Goal: Find specific page/section: Find specific page/section

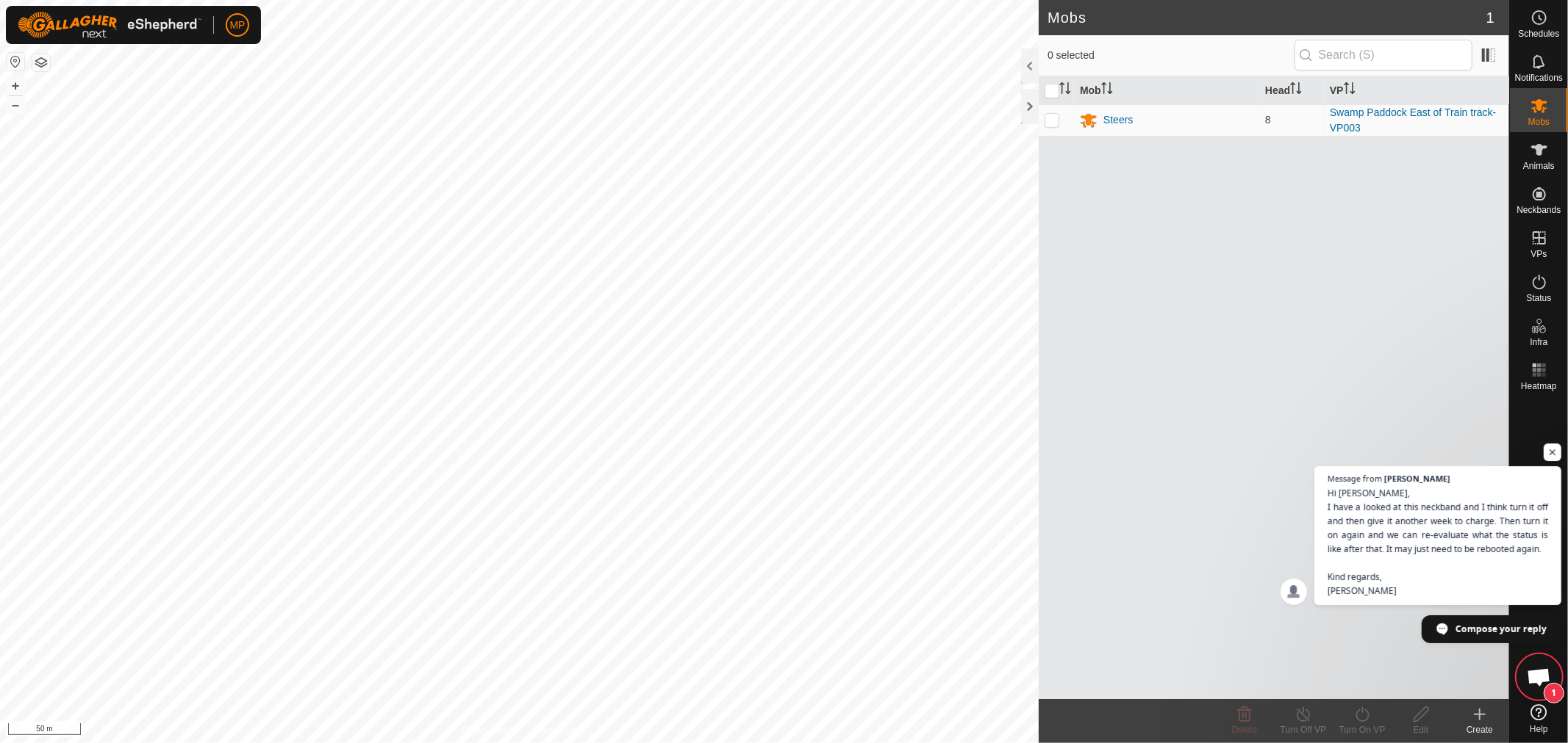
scroll to position [801, 0]
click at [1552, 444] on span "Open chat" at bounding box center [1553, 453] width 19 height 19
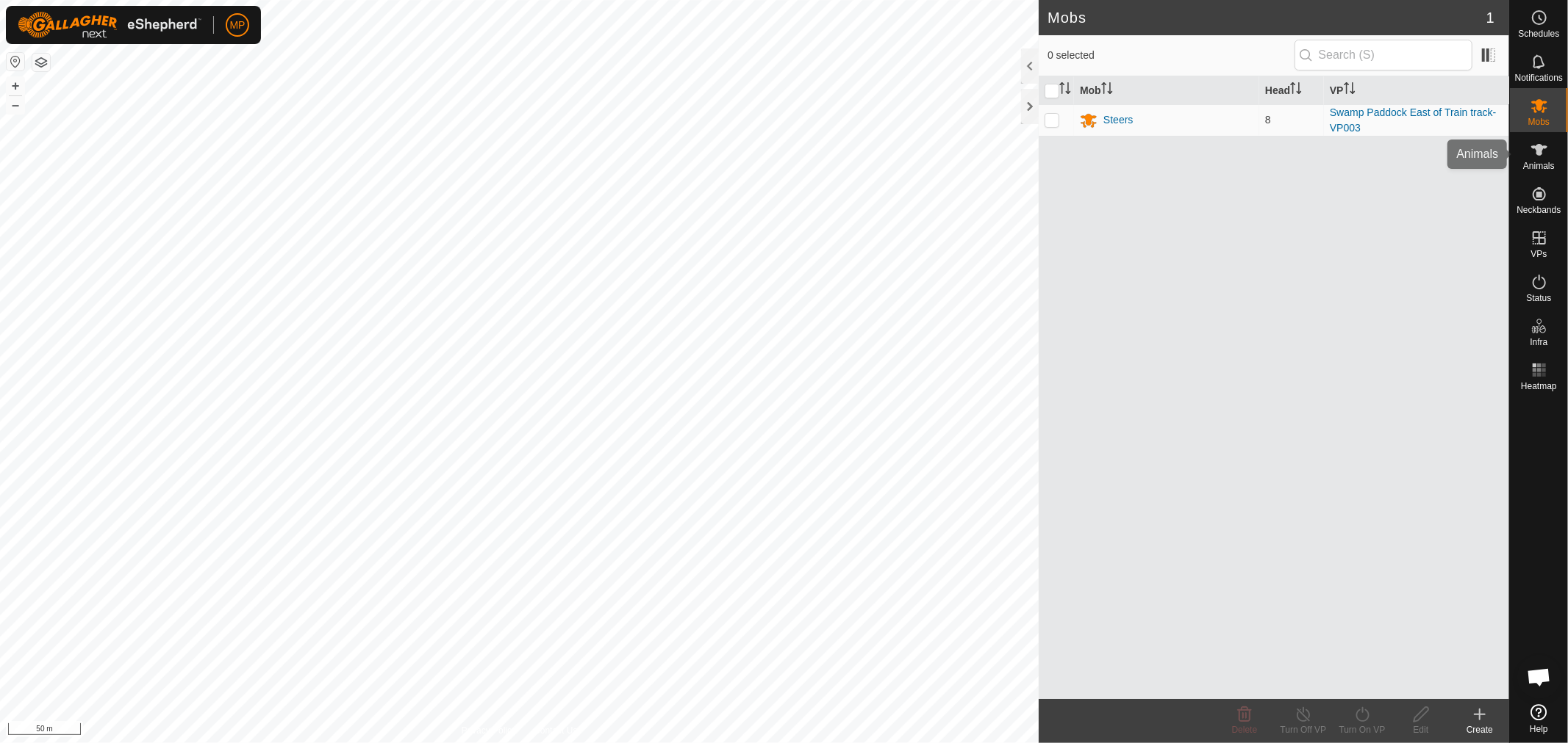
click at [1536, 152] on icon at bounding box center [1538, 150] width 16 height 12
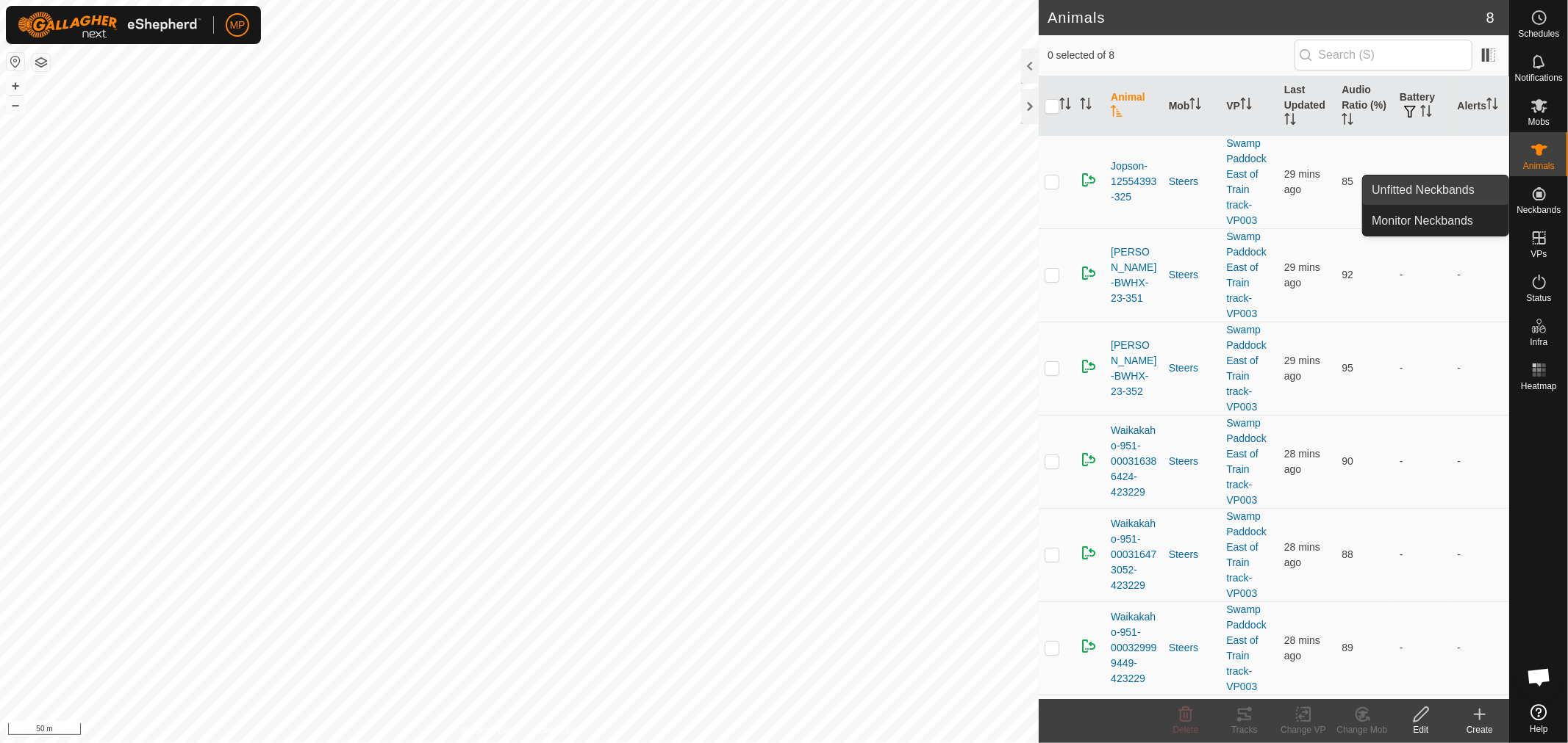
click at [1429, 189] on link "Unfitted Neckbands" at bounding box center [1435, 190] width 146 height 29
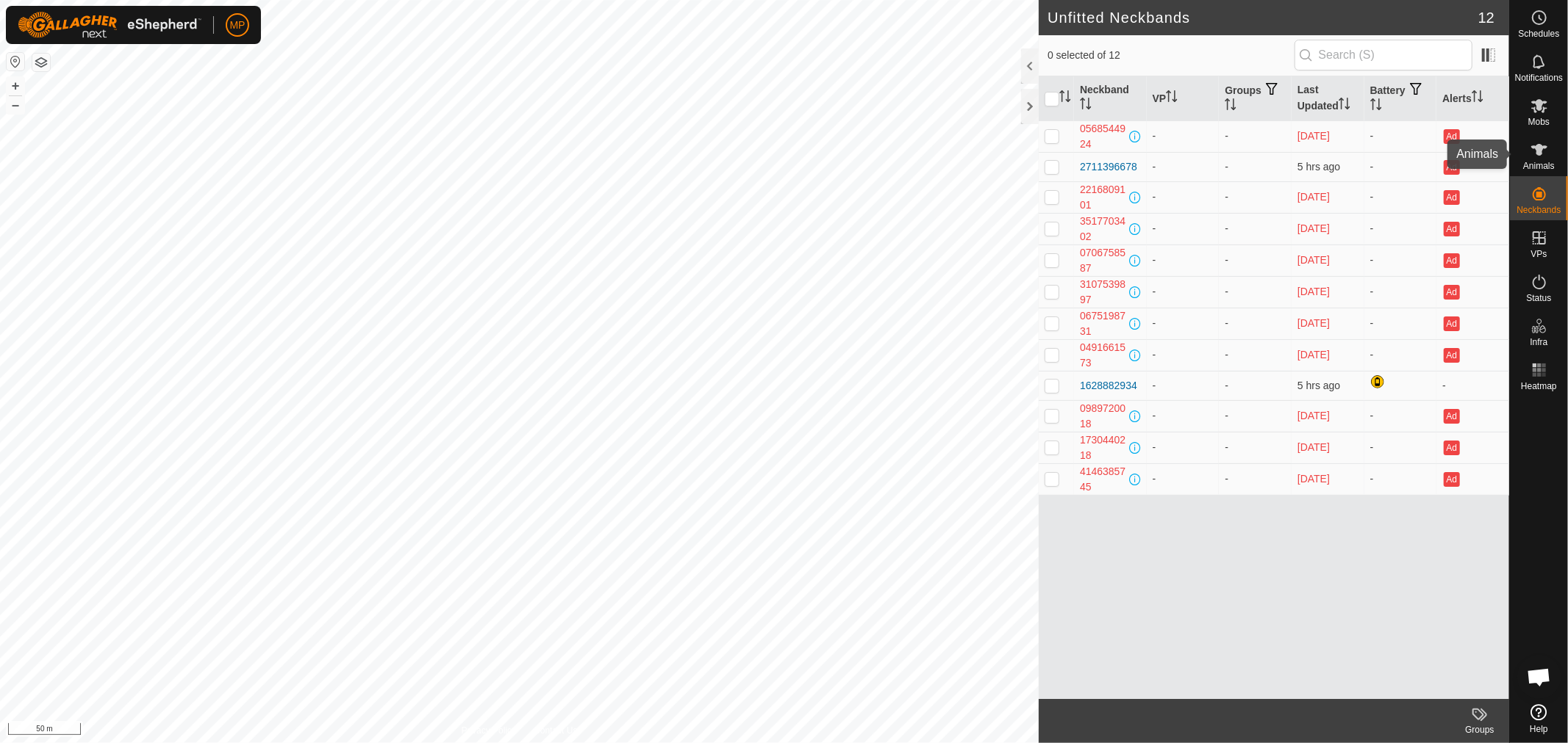
click at [1548, 156] on es-animals-svg-icon at bounding box center [1538, 150] width 26 height 24
